Goal: Check status

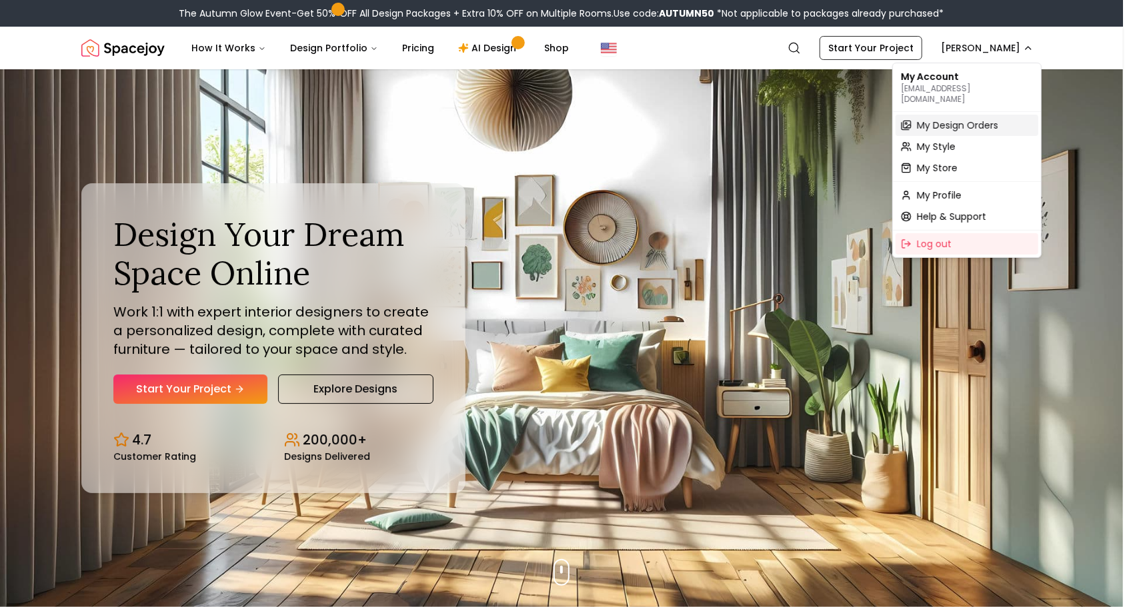
click at [945, 119] on span "My Design Orders" at bounding box center [957, 125] width 81 height 13
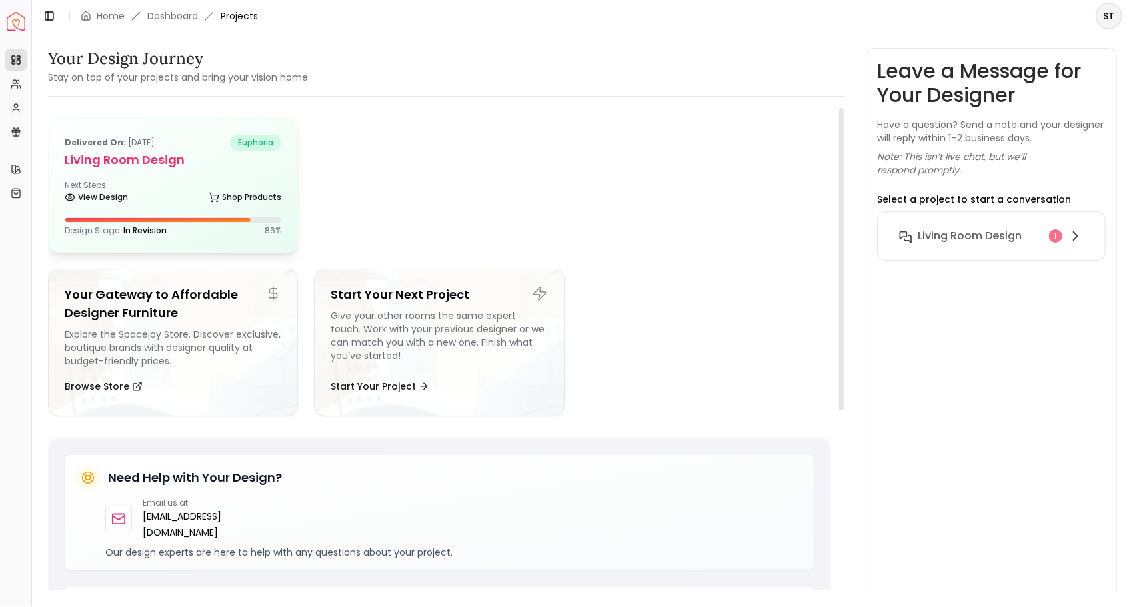
click at [179, 211] on div "Delivered on: [DATE] euphoria Living Room design Next Steps: View Design Shop P…" at bounding box center [173, 185] width 249 height 133
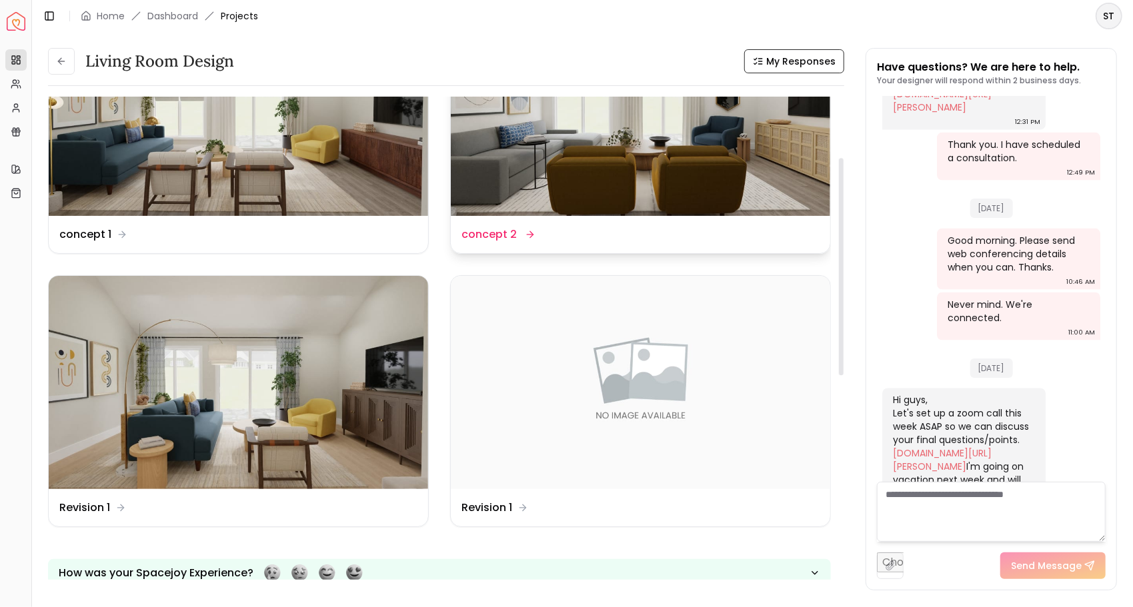
scroll to position [133, 0]
